Goal: Check status: Check status

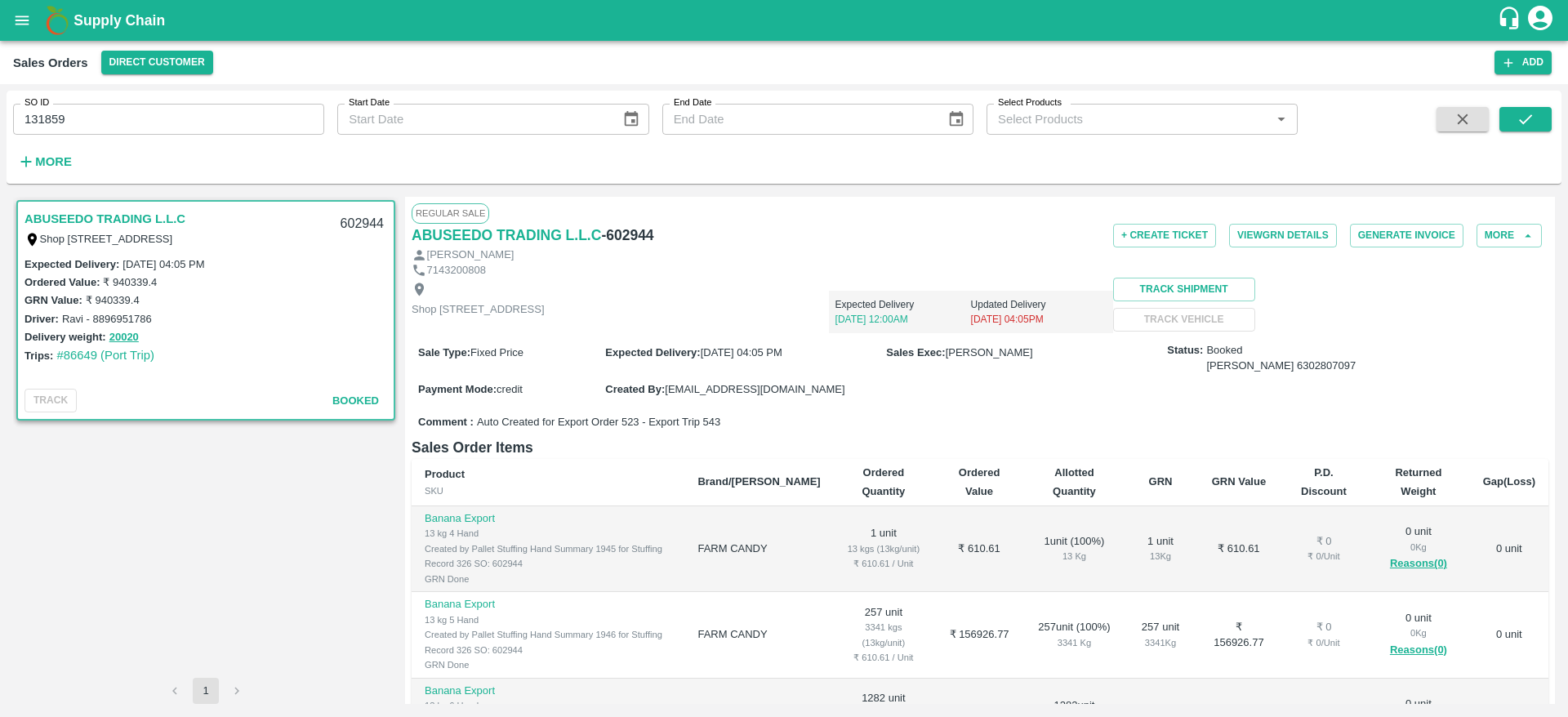
scroll to position [272, 0]
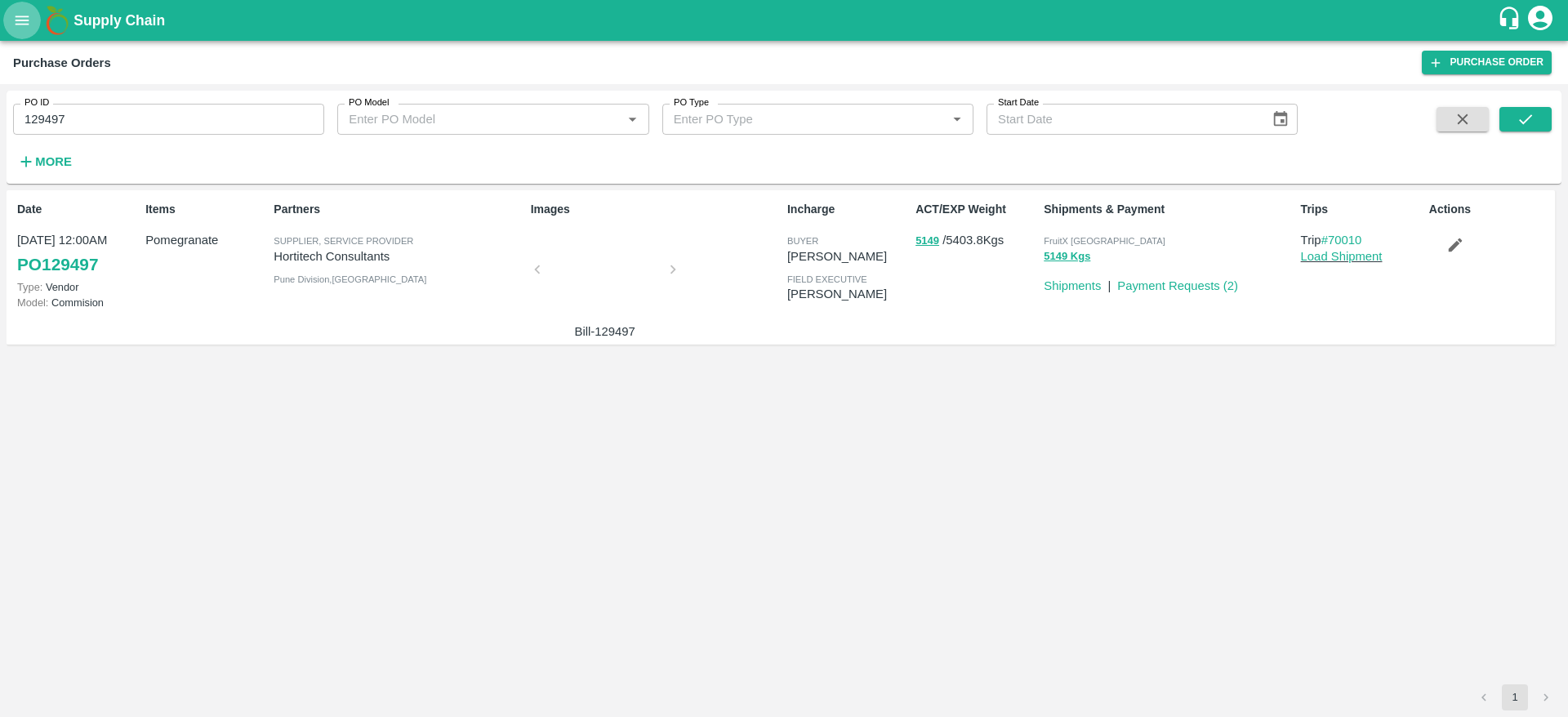
click at [27, 18] on icon "open drawer" at bounding box center [22, 21] width 18 height 18
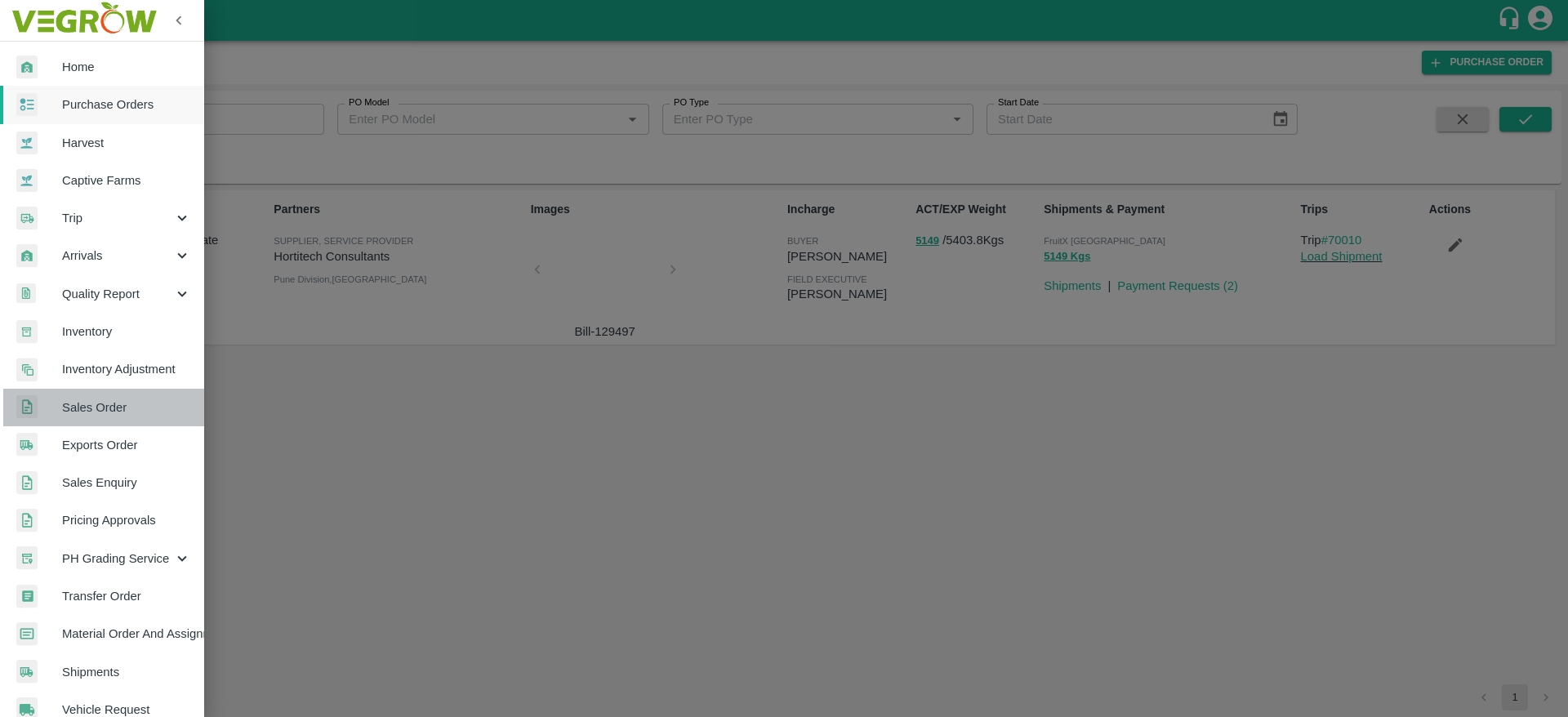
click at [112, 406] on span "Sales Order" at bounding box center [127, 408] width 129 height 18
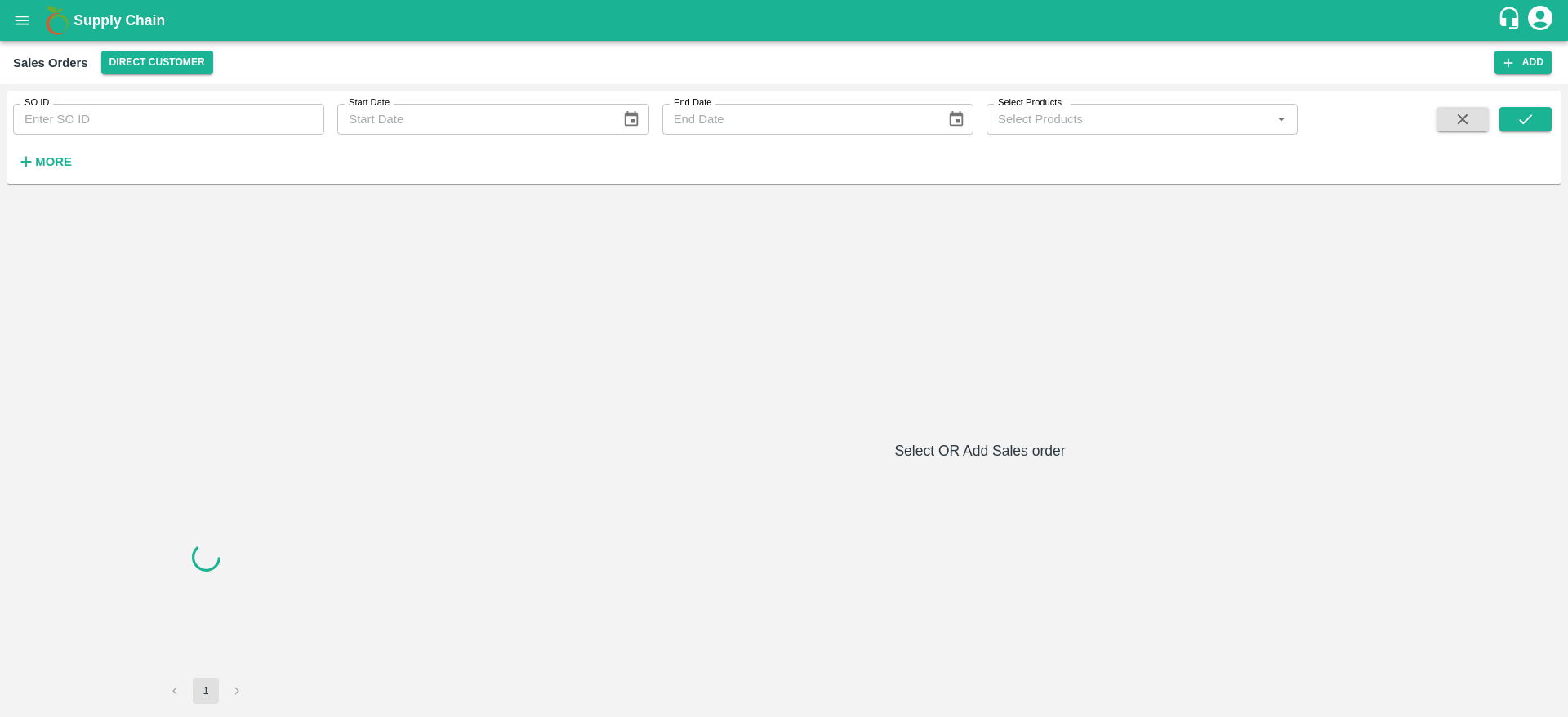
click at [235, 118] on input "SO ID" at bounding box center [169, 119] width 311 height 31
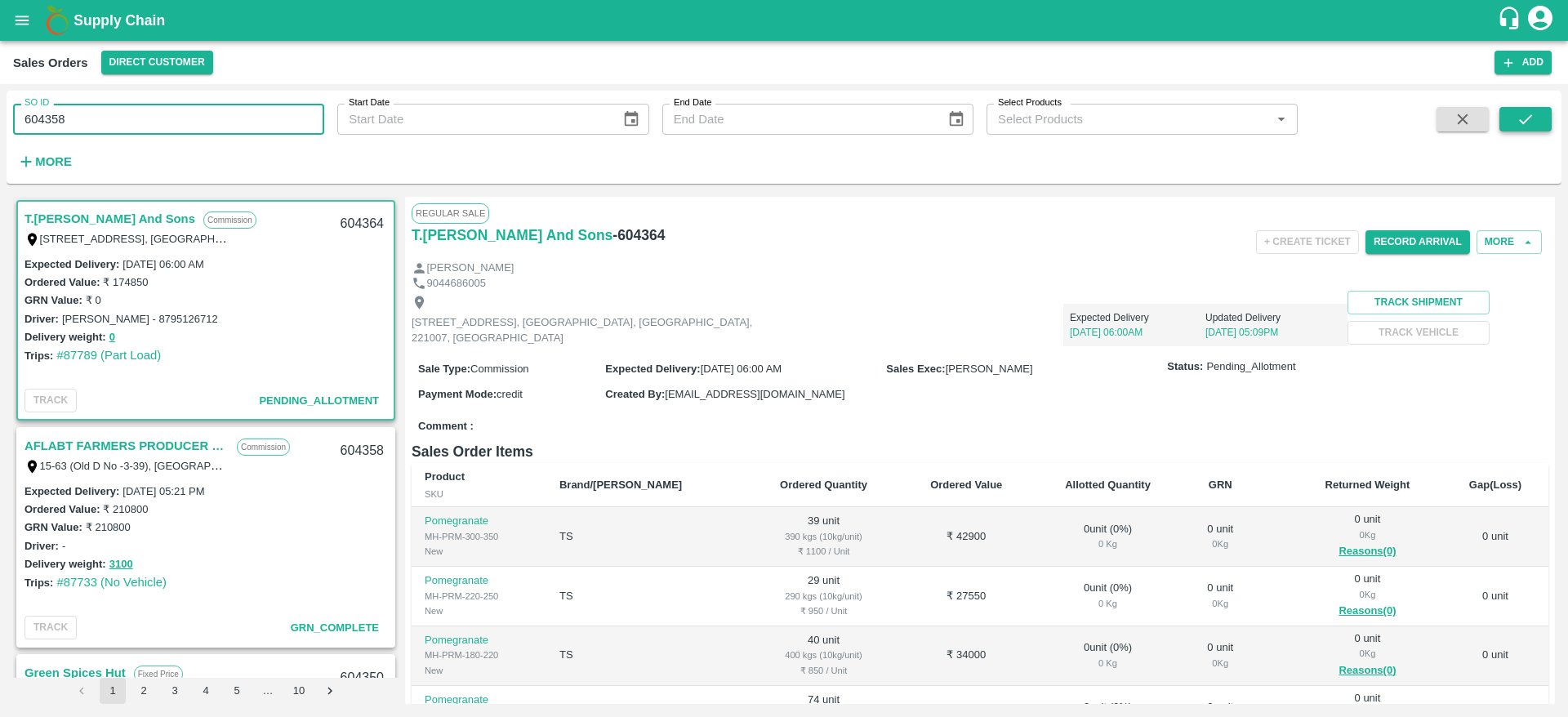
click at [1531, 131] on button "submit" at bounding box center [1525, 118] width 52 height 24
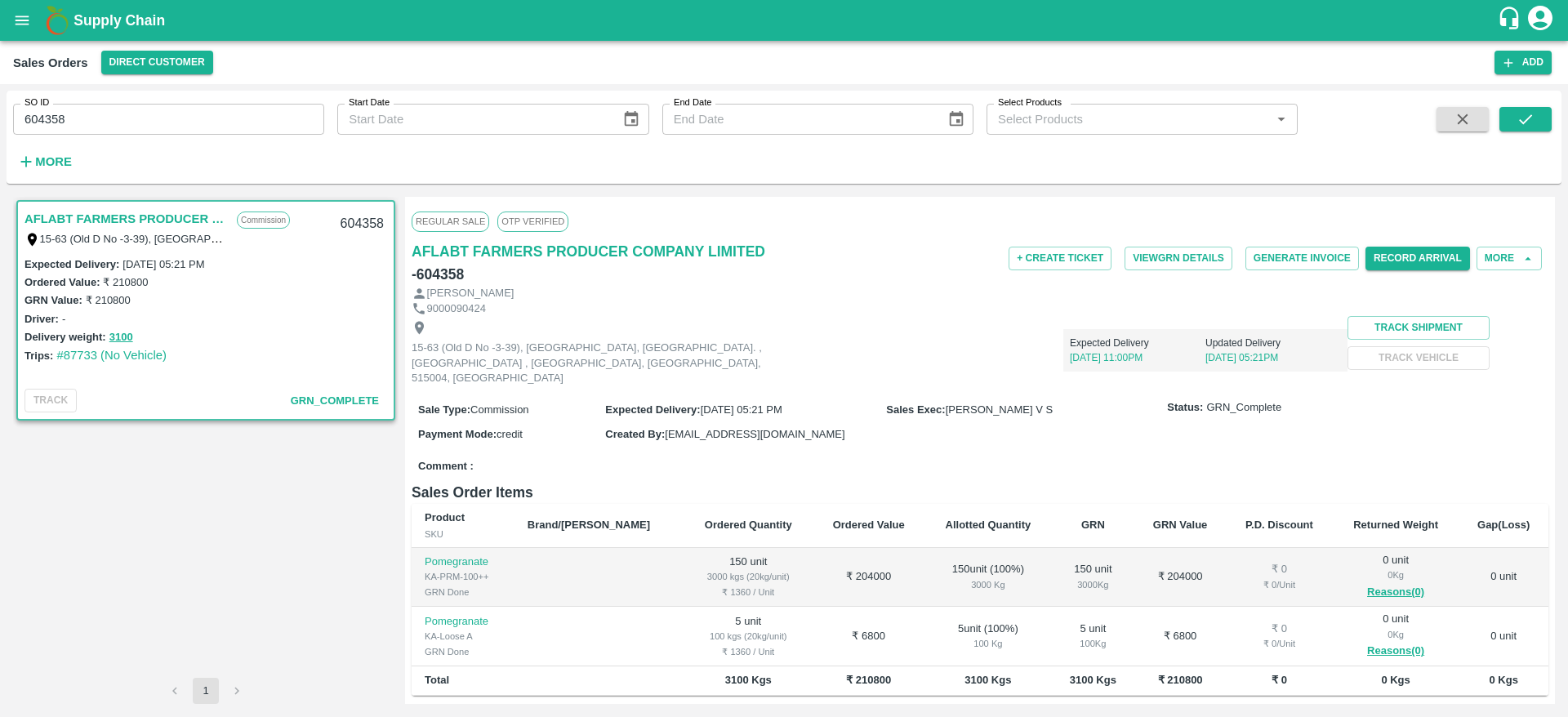
click at [167, 215] on link "AFLABT FARMERS PRODUCER COMPANY LIMITED" at bounding box center [126, 218] width 204 height 21
drag, startPoint x: 84, startPoint y: 132, endPoint x: 2, endPoint y: 132, distance: 82.0
click at [2, 132] on div "SO ID 604358 SO ID Start Date Start Date End Date End Date Select Products Sele…" at bounding box center [784, 401] width 1568 height 633
paste input "text"
type input "604109"
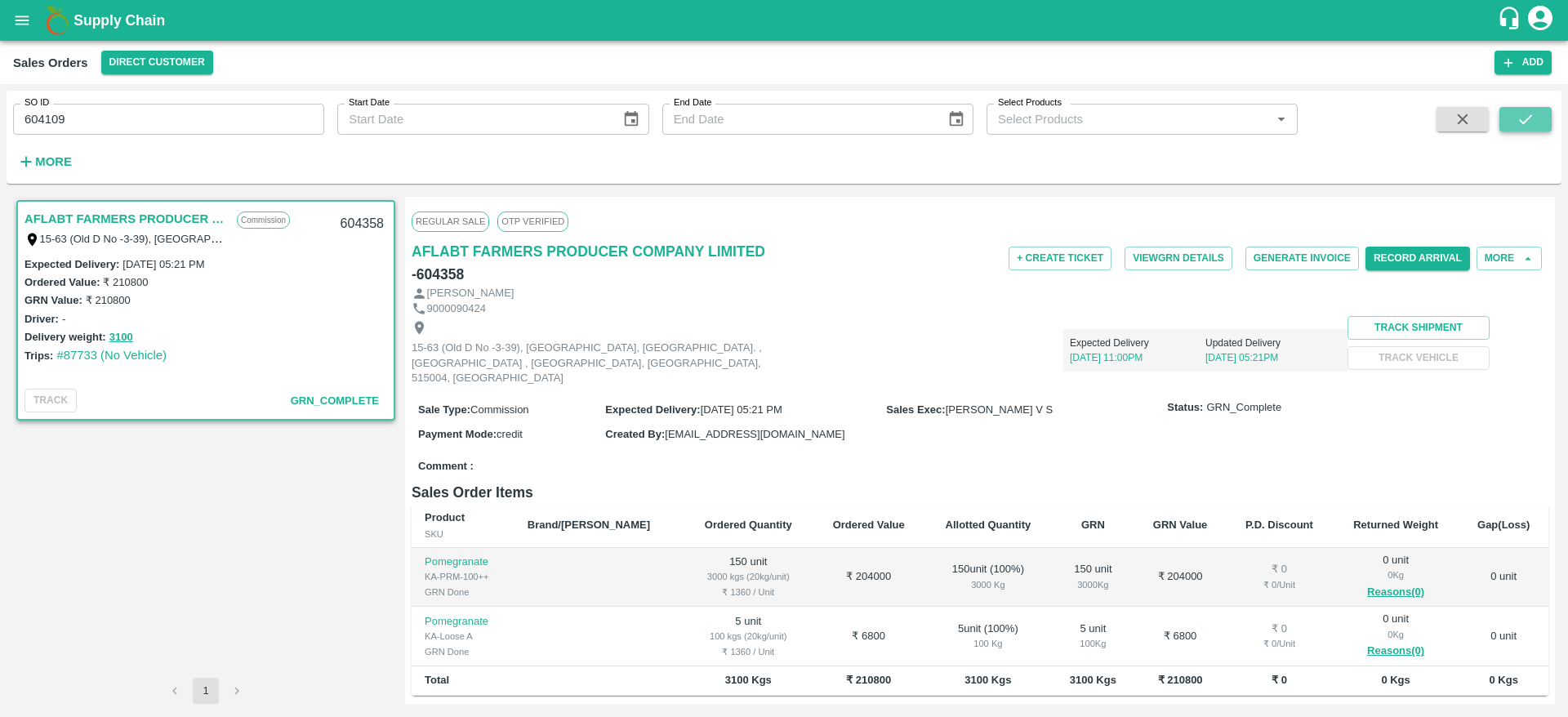
click at [1538, 123] on button "submit" at bounding box center [1525, 118] width 52 height 24
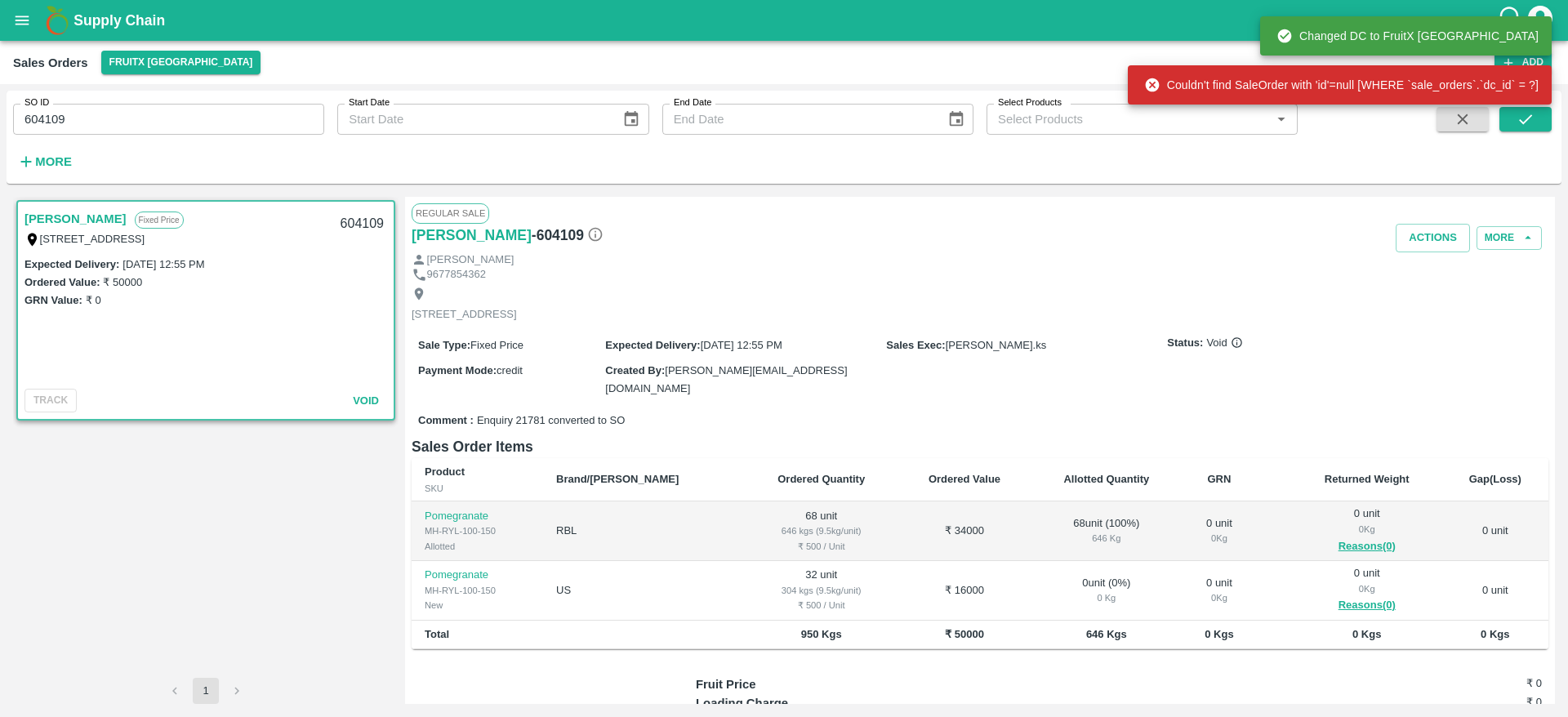
click at [72, 213] on link "[PERSON_NAME]" at bounding box center [75, 218] width 102 height 21
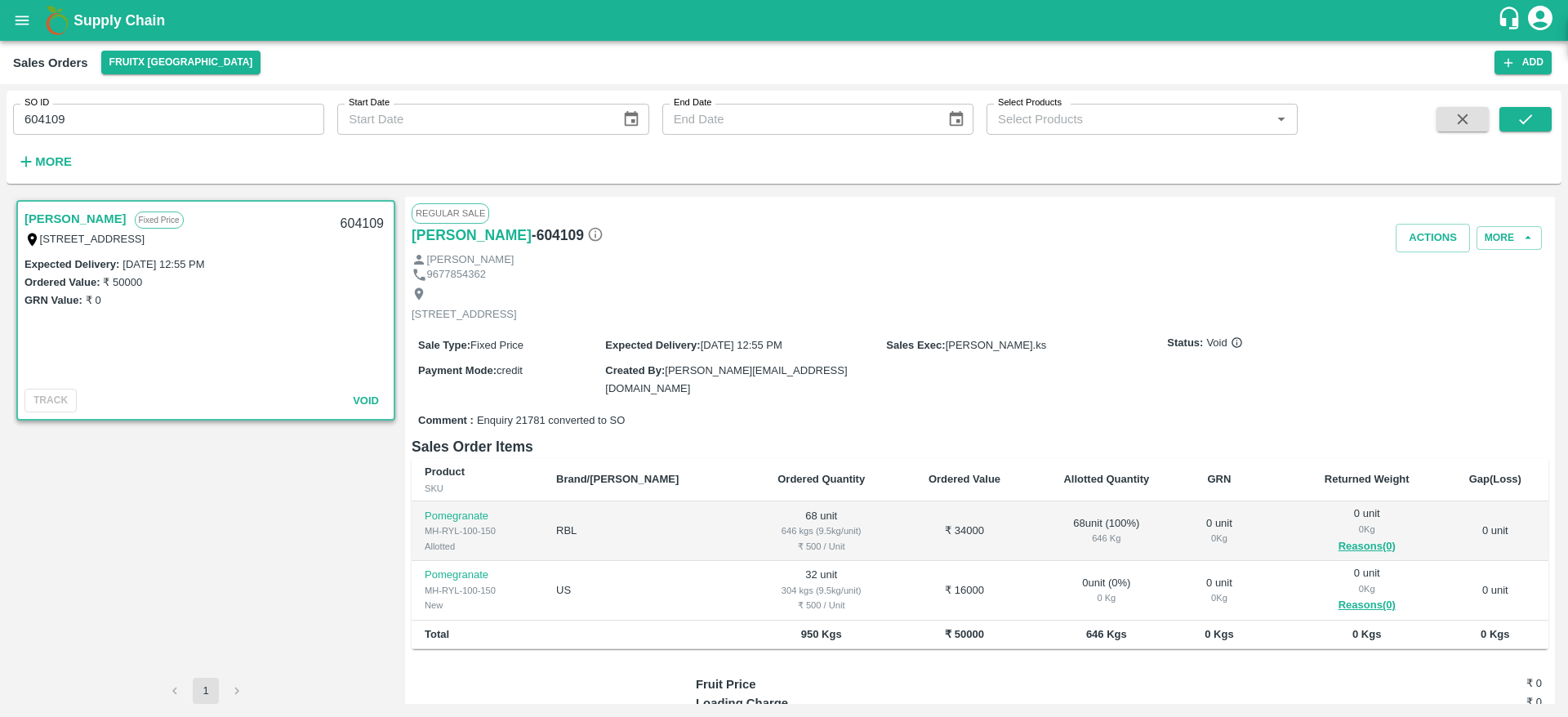
click at [233, 523] on div "[PERSON_NAME] Fixed Price I53, huskur fruit market , [GEOGRAPHIC_DATA], [GEOGRA…" at bounding box center [206, 437] width 386 height 481
drag, startPoint x: 82, startPoint y: 116, endPoint x: 0, endPoint y: 119, distance: 82.1
click at [0, 119] on div "SO ID 604109 SO ID Start Date Start Date End Date End Date Select Products Sele…" at bounding box center [784, 401] width 1568 height 633
click at [17, 21] on icon "open drawer" at bounding box center [22, 20] width 14 height 9
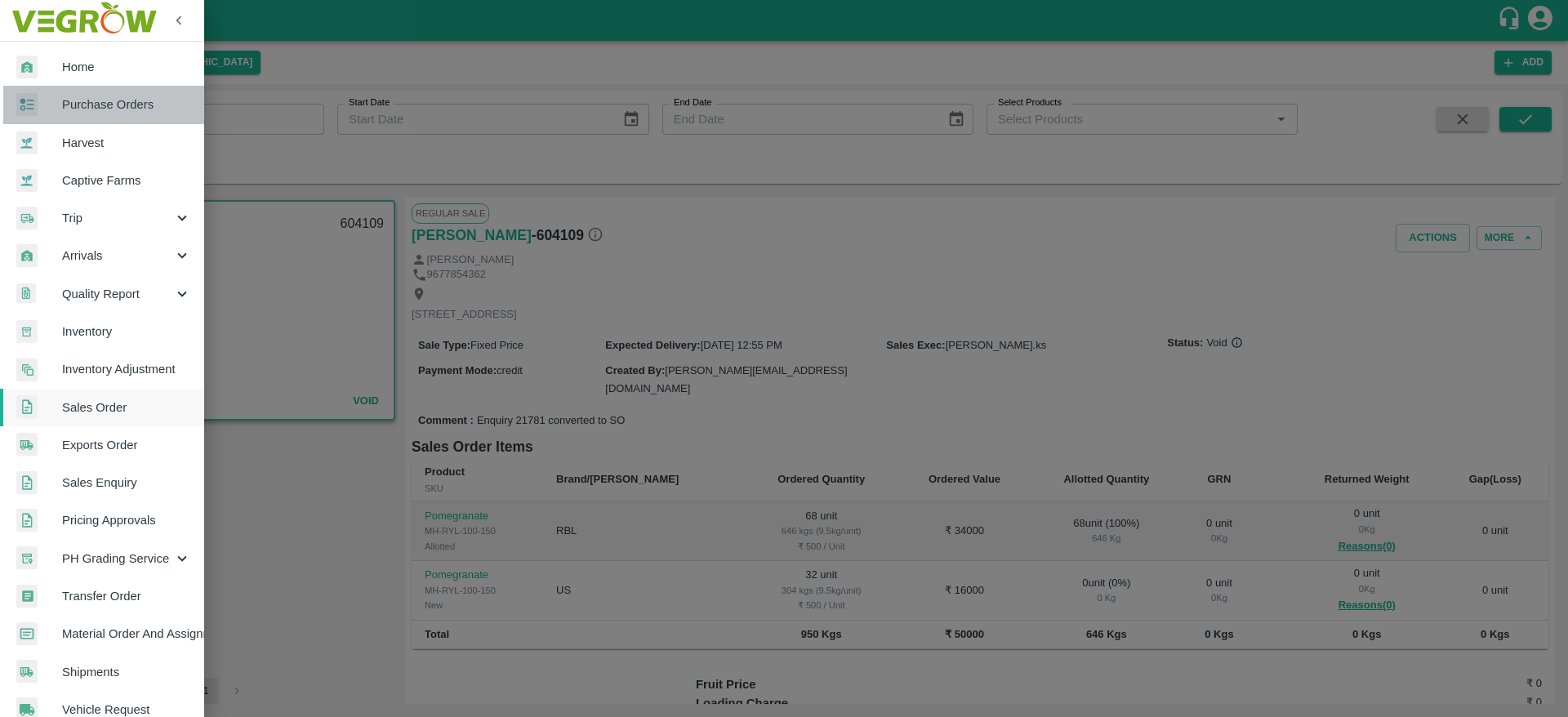
click at [158, 102] on span "Purchase Orders" at bounding box center [127, 105] width 129 height 18
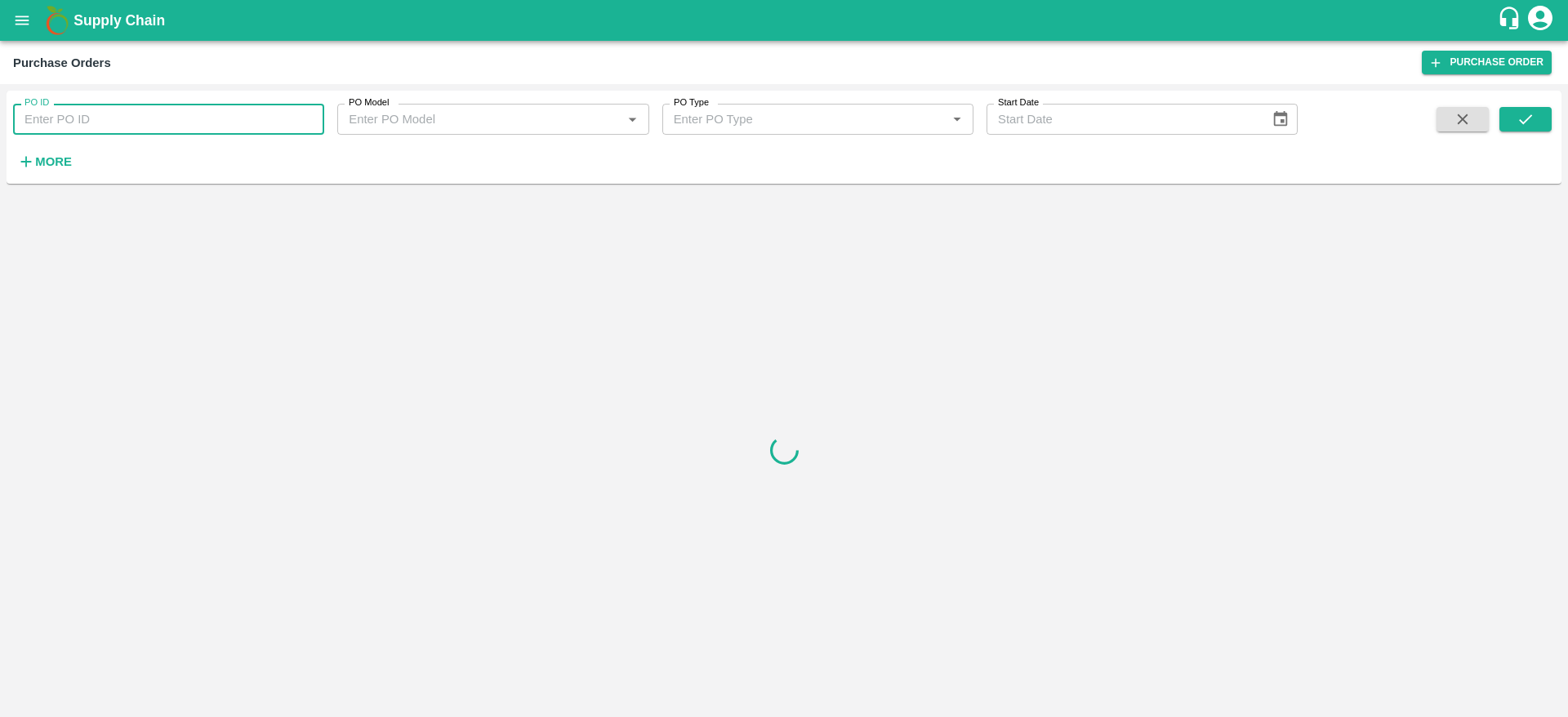
click at [170, 118] on input "PO ID" at bounding box center [169, 119] width 311 height 31
paste input "152595"
click at [1525, 114] on icon "submit" at bounding box center [1526, 119] width 18 height 18
click at [171, 118] on input "152595" at bounding box center [169, 119] width 311 height 31
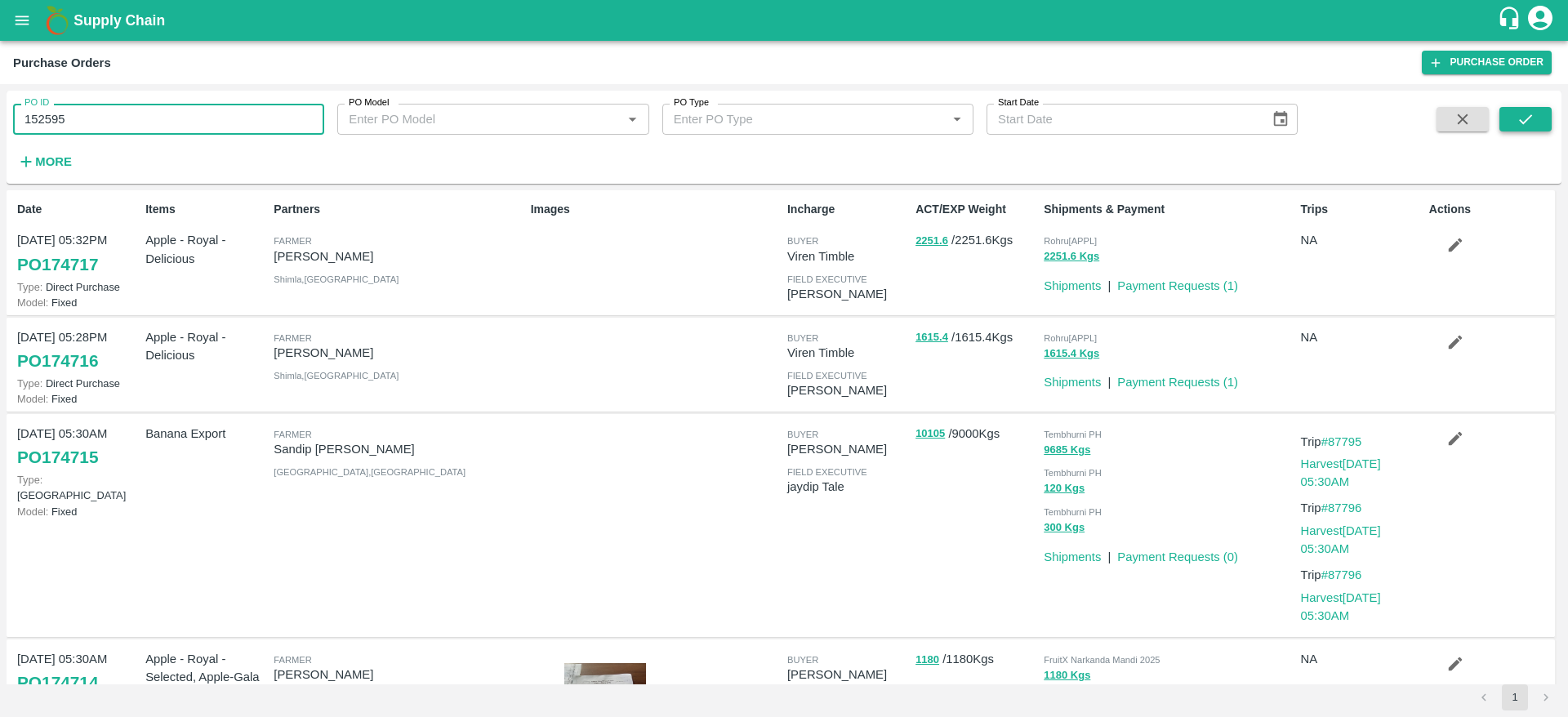
type input "152595"
click at [1537, 108] on button "submit" at bounding box center [1525, 118] width 52 height 24
